Goal: Information Seeking & Learning: Find specific fact

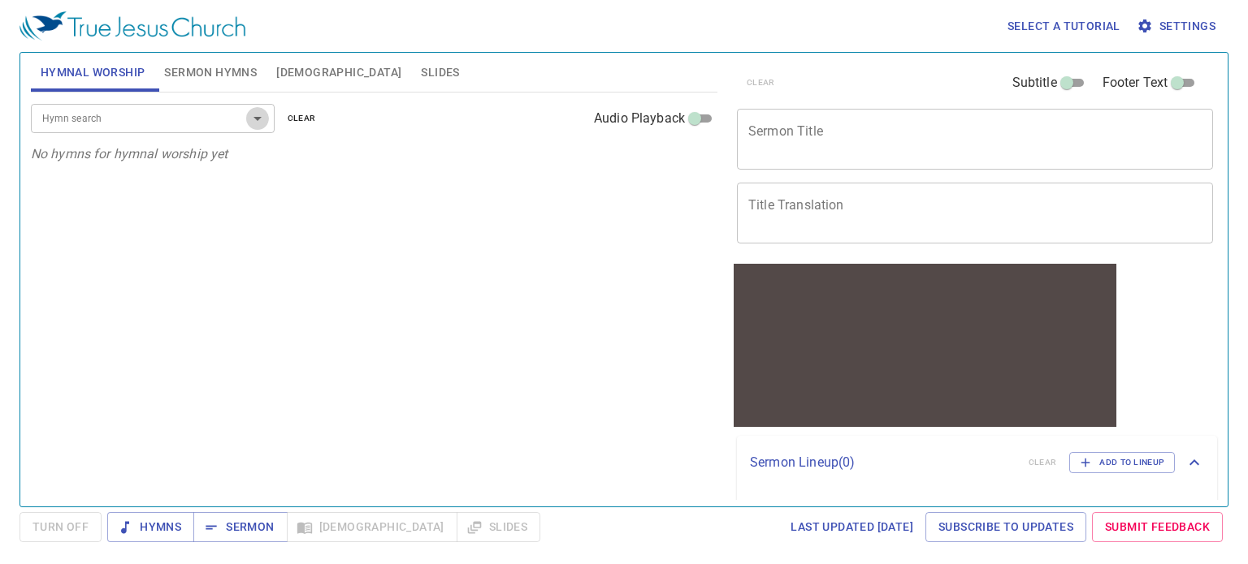
click at [264, 117] on icon "Open" at bounding box center [257, 118] width 19 height 19
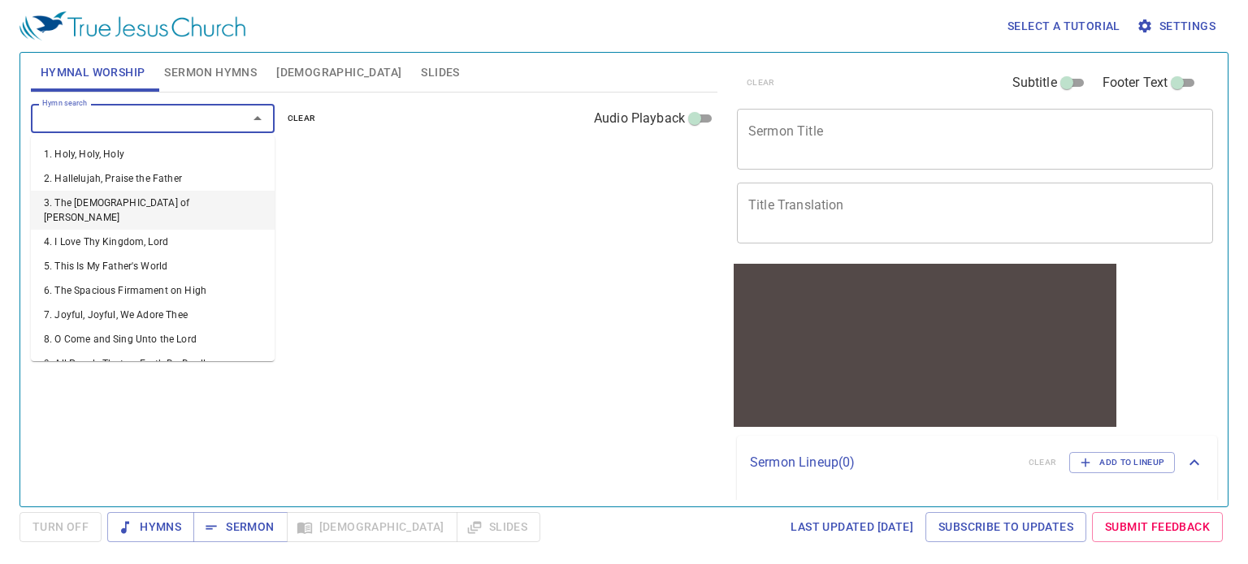
click at [296, 67] on span "[DEMOGRAPHIC_DATA]" at bounding box center [338, 73] width 125 height 20
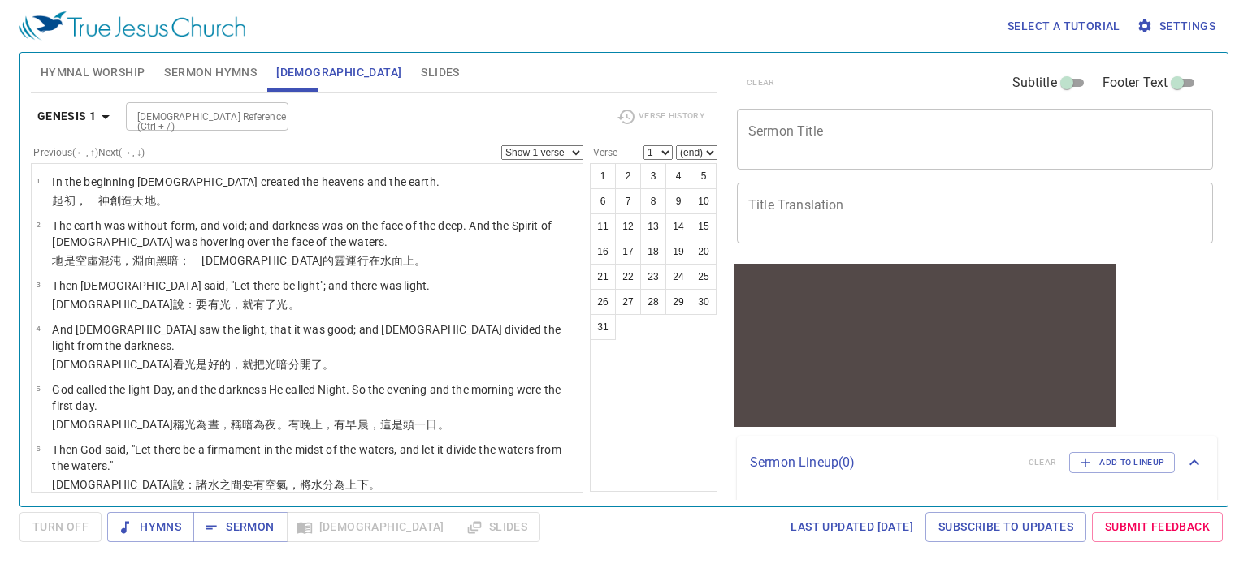
click at [244, 116] on input "[DEMOGRAPHIC_DATA] Reference (Ctrl + /)" at bounding box center [194, 116] width 126 height 19
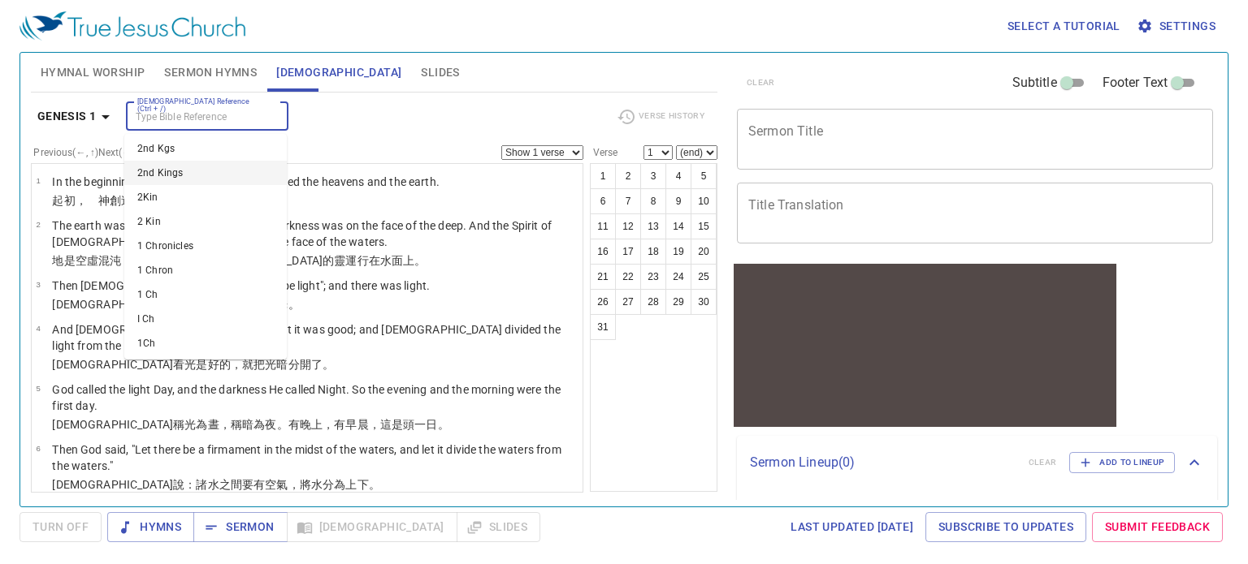
scroll to position [2112, 0]
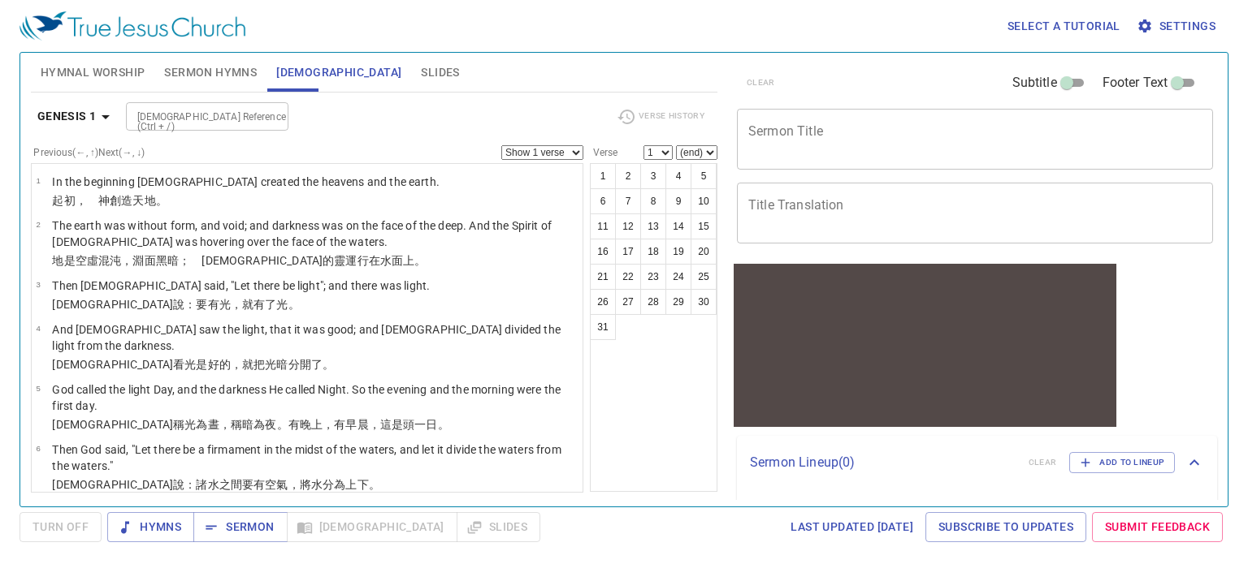
click at [364, 115] on div "[DEMOGRAPHIC_DATA] Reference (Ctrl + /) [DEMOGRAPHIC_DATA] Reference (Ctrl + /)" at bounding box center [365, 116] width 478 height 28
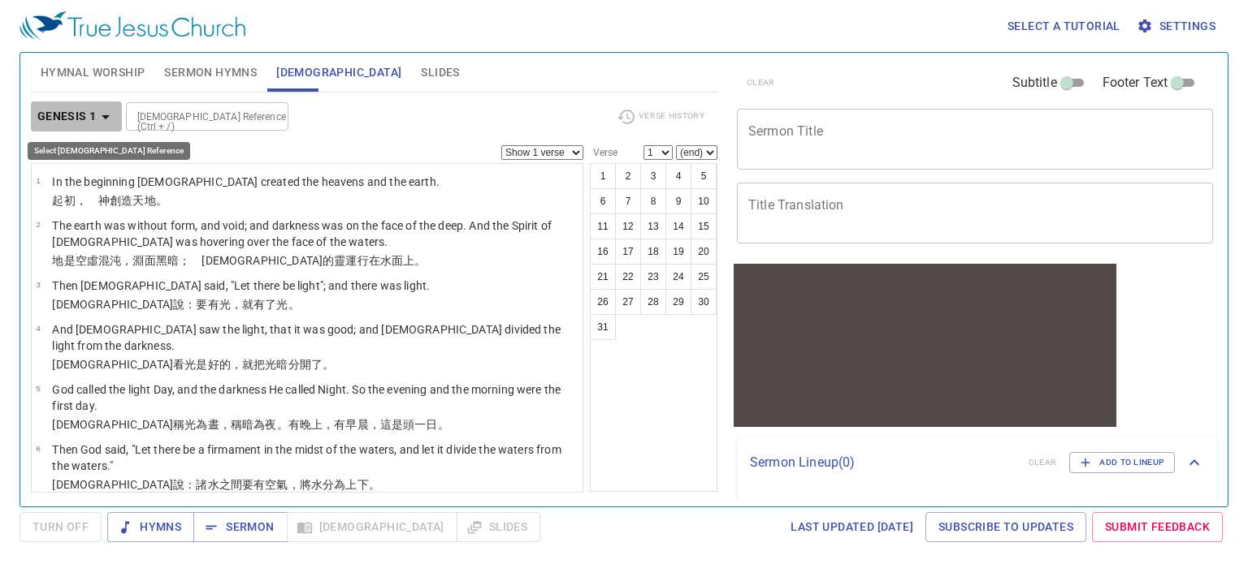
click at [108, 114] on icon "button" at bounding box center [105, 116] width 19 height 19
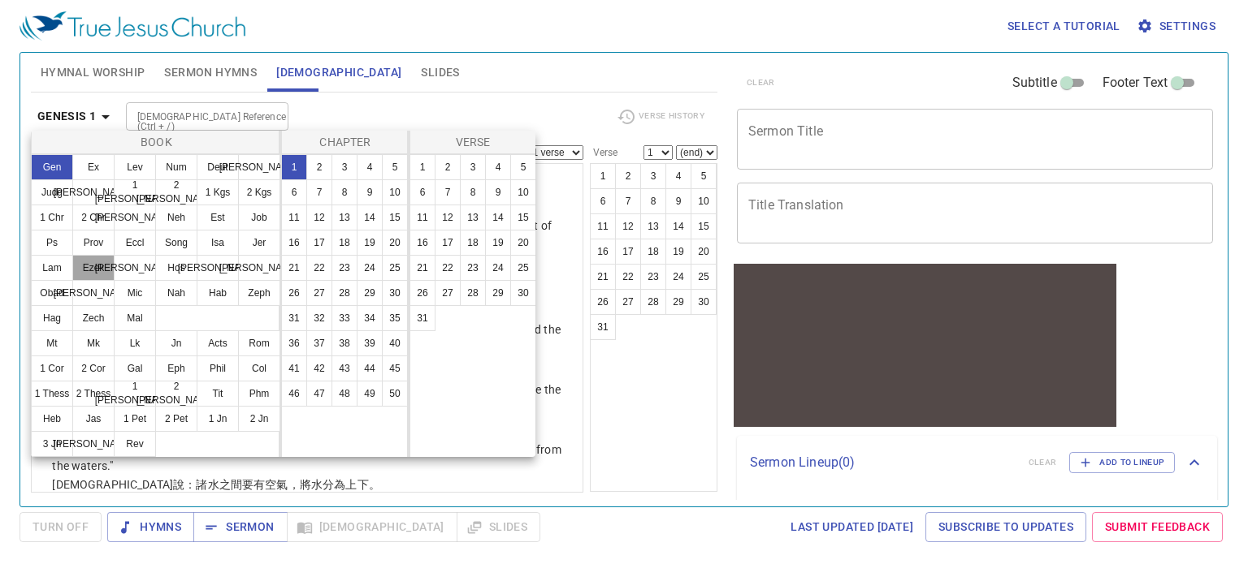
click at [93, 265] on button "Ezek" at bounding box center [93, 268] width 42 height 26
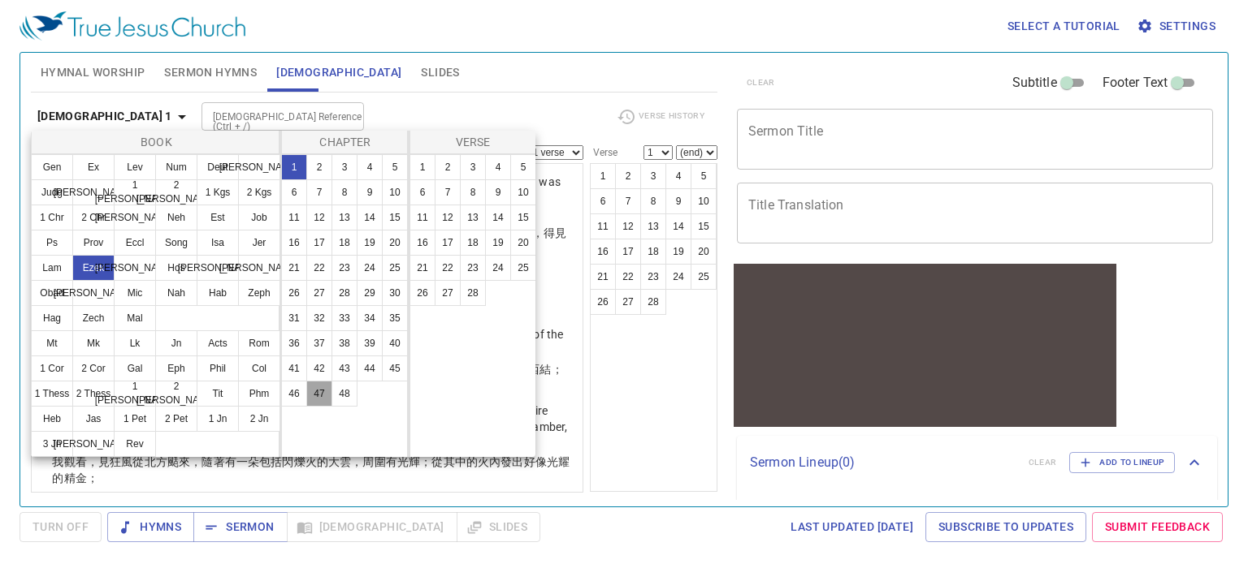
click at [316, 387] on button "47" at bounding box center [319, 394] width 26 height 26
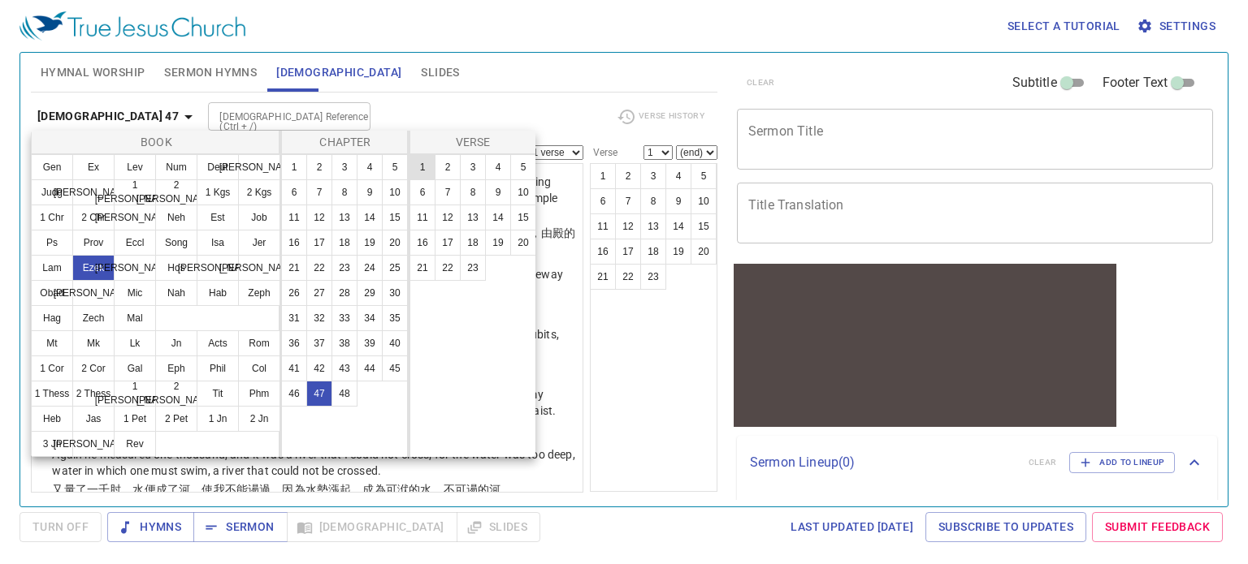
click at [425, 165] on button "1" at bounding box center [422, 167] width 26 height 26
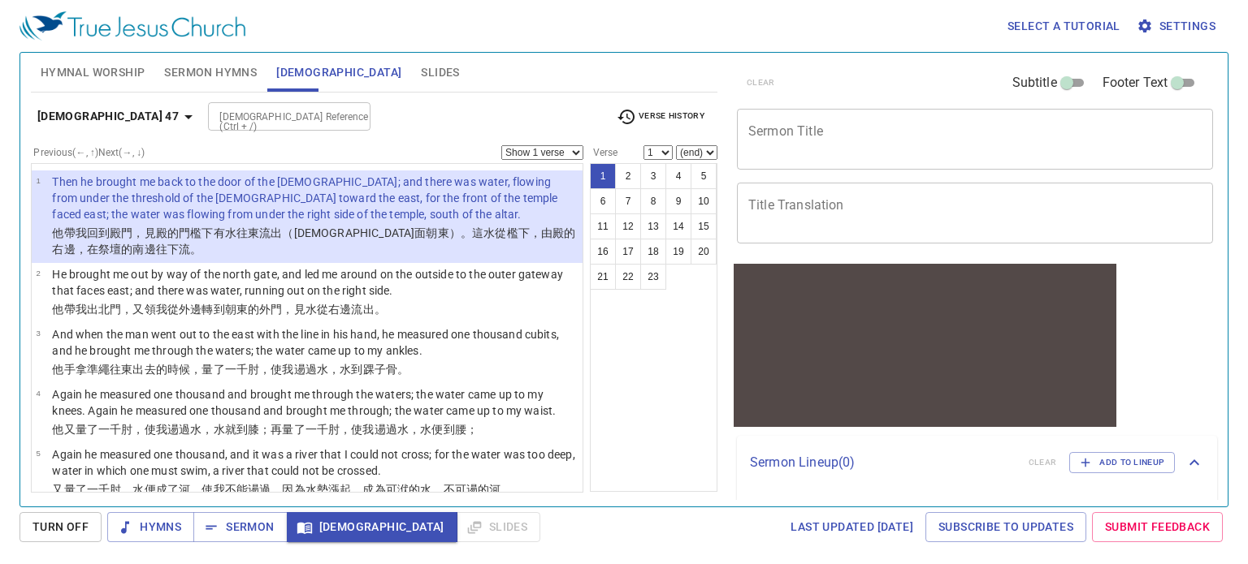
click at [575, 149] on select "Show 1 verse Show 2 verses Show 3 verses Show 4 verses Show 5 verses" at bounding box center [542, 152] width 82 height 15
select select "5"
click at [501, 145] on select "Show 1 verse Show 2 verses Show 3 verses Show 4 verses Show 5 verses" at bounding box center [542, 152] width 82 height 15
